Goal: Navigation & Orientation: Find specific page/section

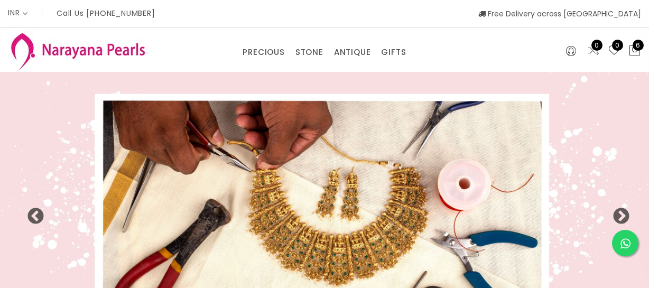
select select "INR"
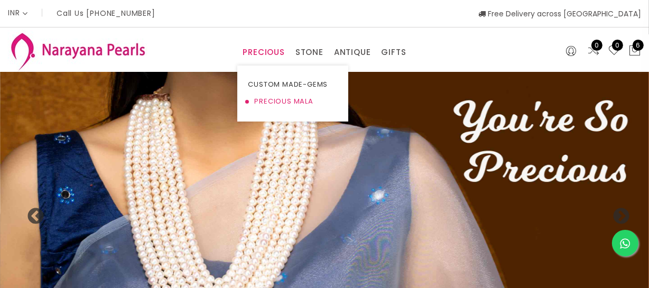
click at [260, 100] on link "PRECIOUS MALA" at bounding box center [293, 101] width 90 height 17
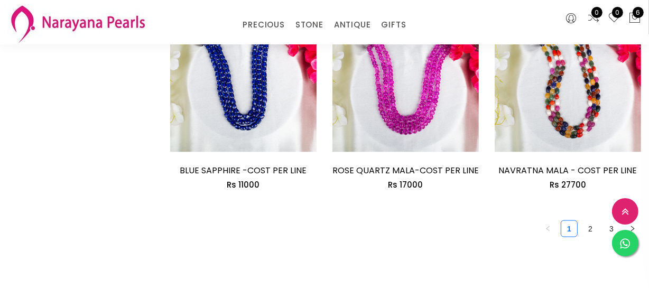
scroll to position [1490, 0]
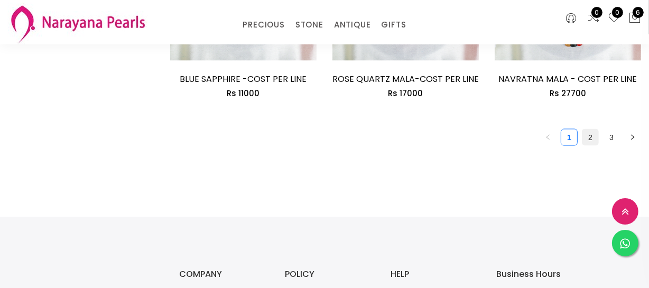
click at [593, 144] on link "2" at bounding box center [591, 138] width 16 height 16
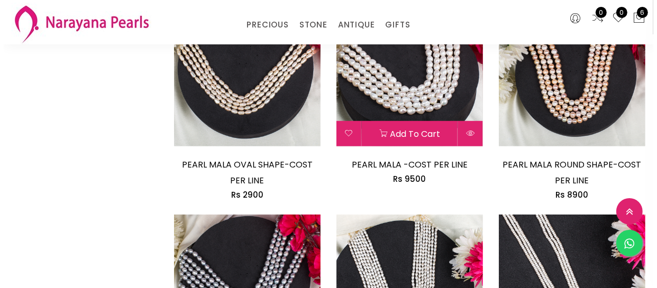
scroll to position [576, 0]
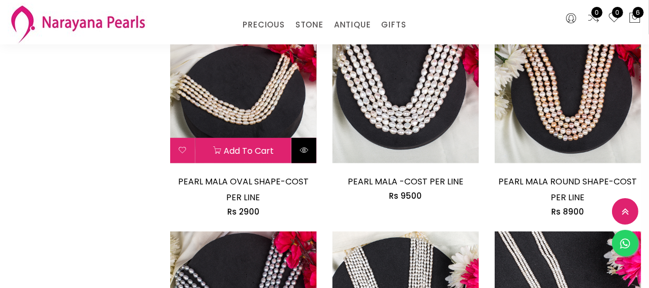
click at [304, 153] on icon at bounding box center [304, 150] width 8 height 8
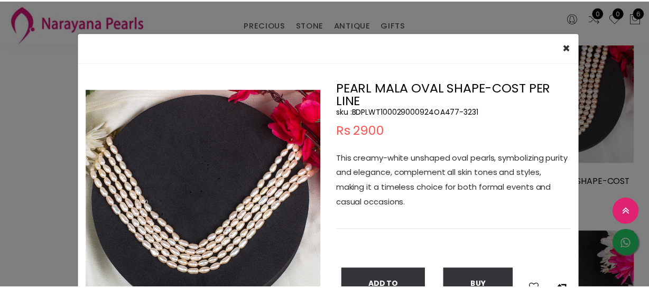
scroll to position [48, 0]
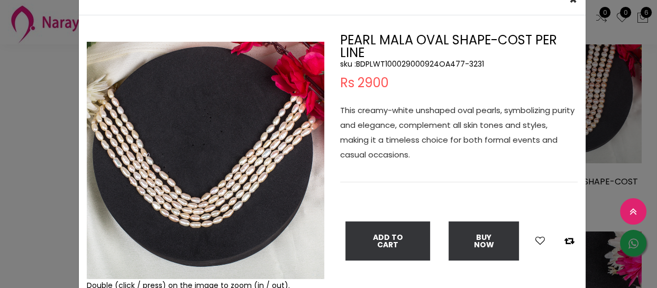
click at [14, 169] on div "× Close Double (click / press) on the image to zoom (in / out). PEARL MALA OVAL…" at bounding box center [328, 144] width 657 height 288
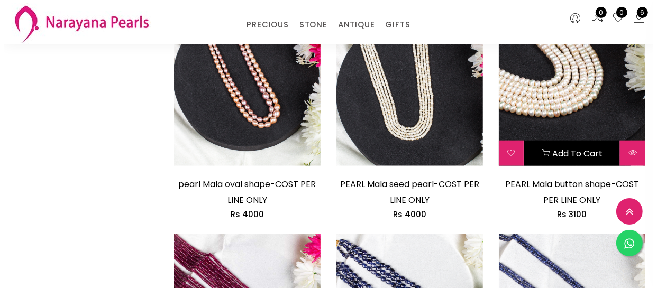
scroll to position [1009, 0]
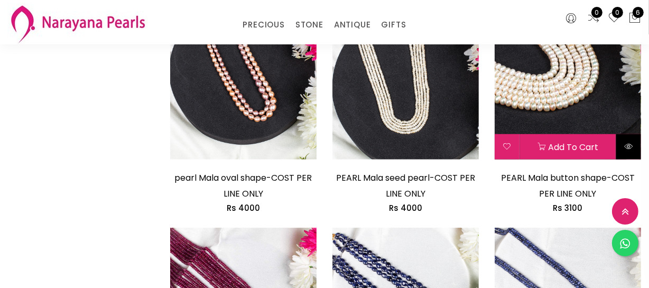
click at [633, 143] on icon at bounding box center [628, 146] width 8 height 8
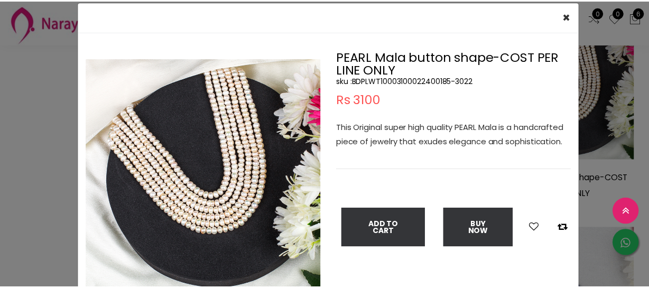
scroll to position [48, 0]
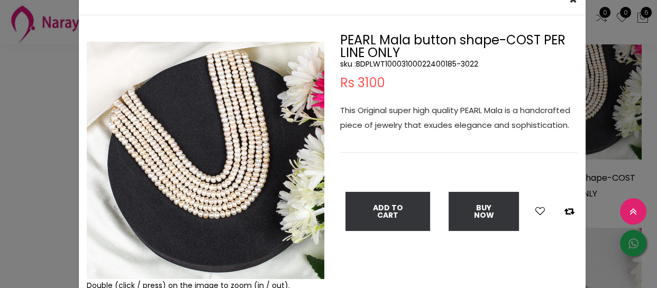
click at [575, 123] on div "PEARL Mala button shape-COST PER LINE ONLY sku : BDPLWT10003100022400185-3022 R…" at bounding box center [458, 163] width 253 height 258
click at [604, 112] on div "× Close Double (click / press) on the image to zoom (in / out). PEARL Mala butt…" at bounding box center [328, 144] width 657 height 288
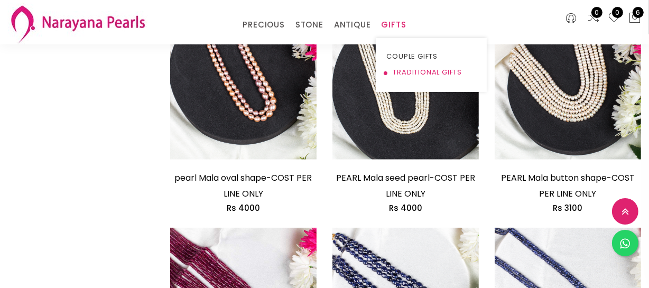
click at [404, 68] on link "TRADITIONAL GIFTS" at bounding box center [431, 72] width 90 height 16
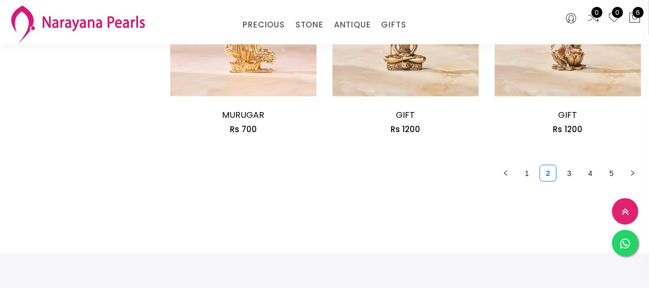
scroll to position [1442, 0]
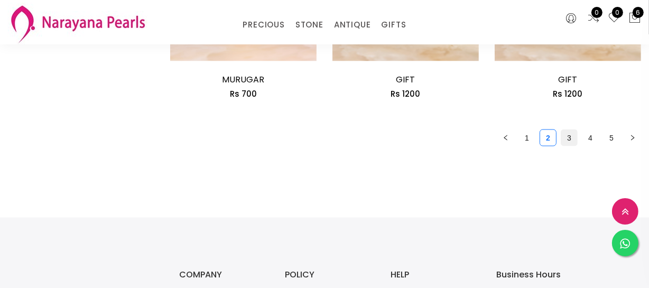
click at [561, 141] on li "3" at bounding box center [569, 138] width 17 height 17
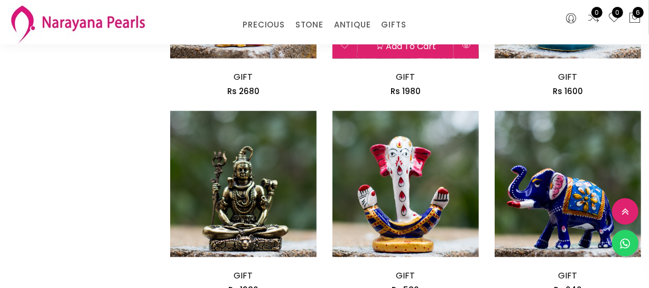
scroll to position [1345, 0]
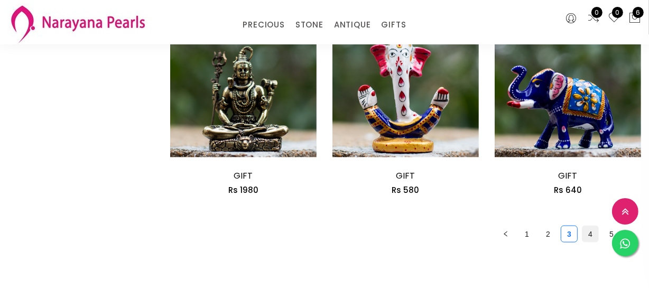
click at [595, 233] on link "4" at bounding box center [591, 234] width 16 height 16
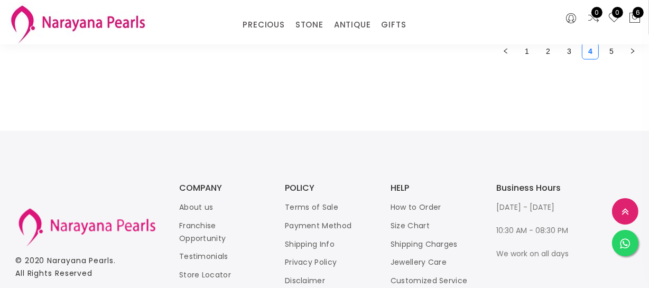
scroll to position [1538, 0]
